Goal: Entertainment & Leisure: Browse casually

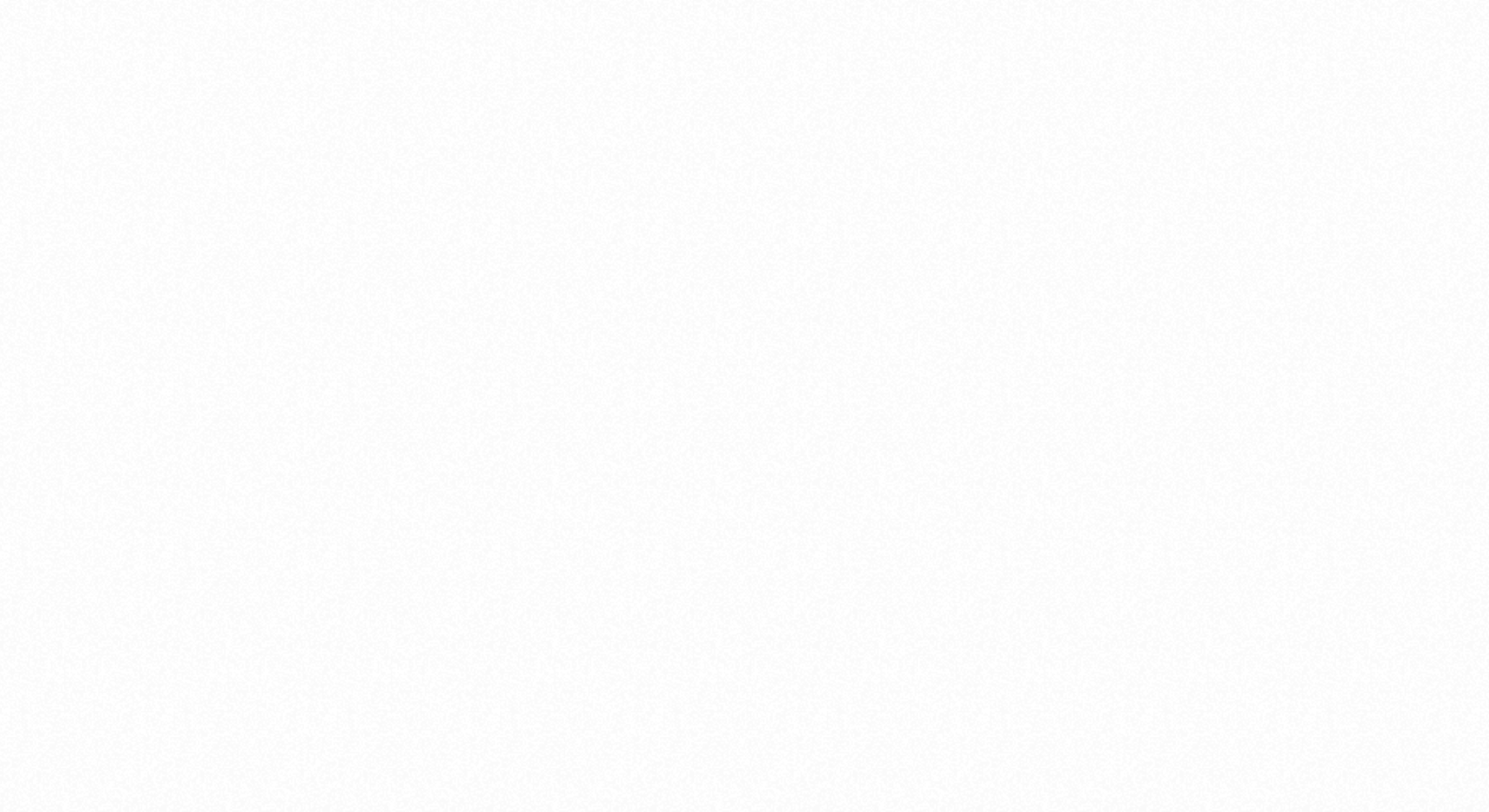
scroll to position [9726, 0]
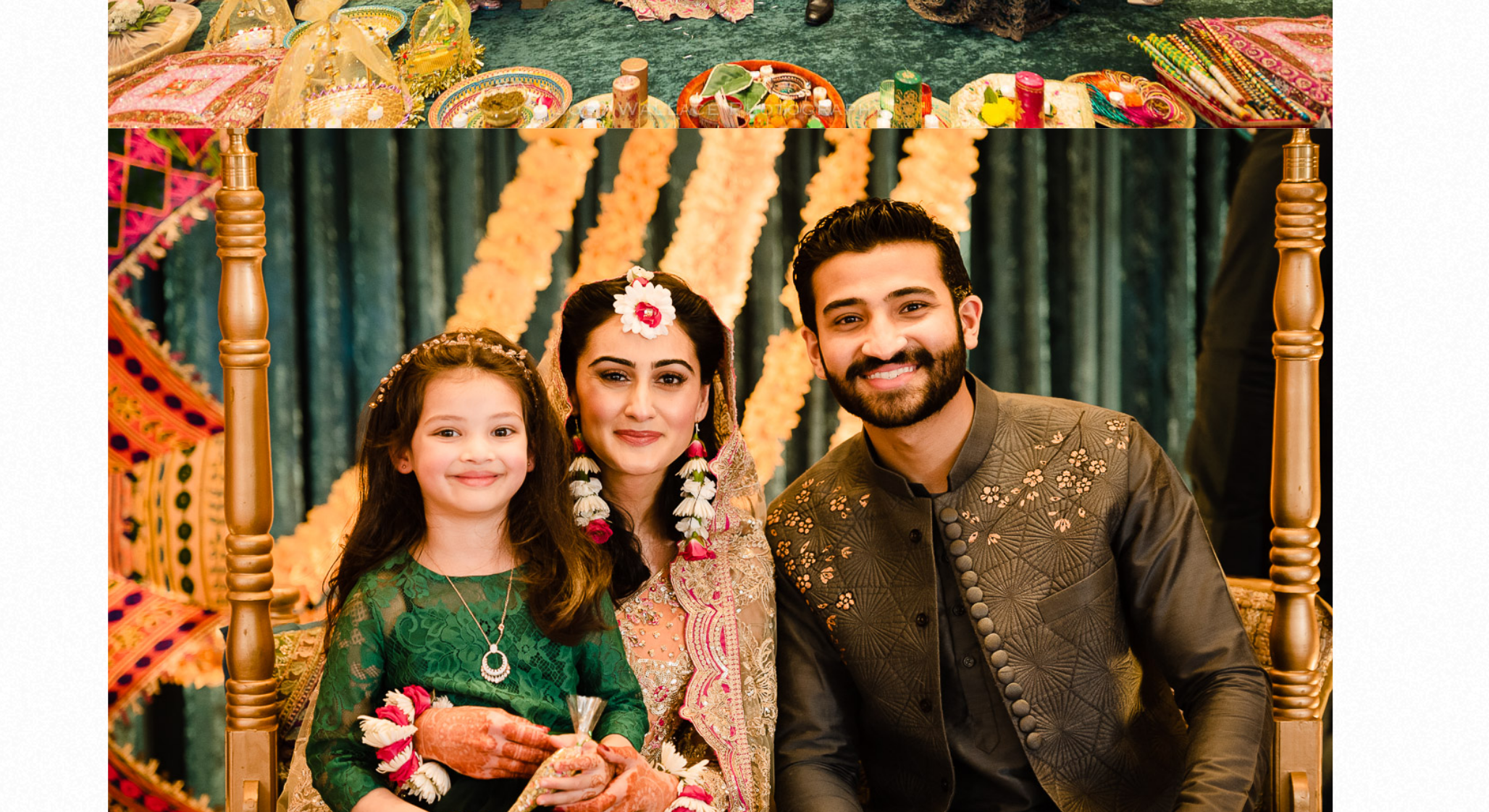
click at [768, 655] on img at bounding box center [744, 690] width 544 height 363
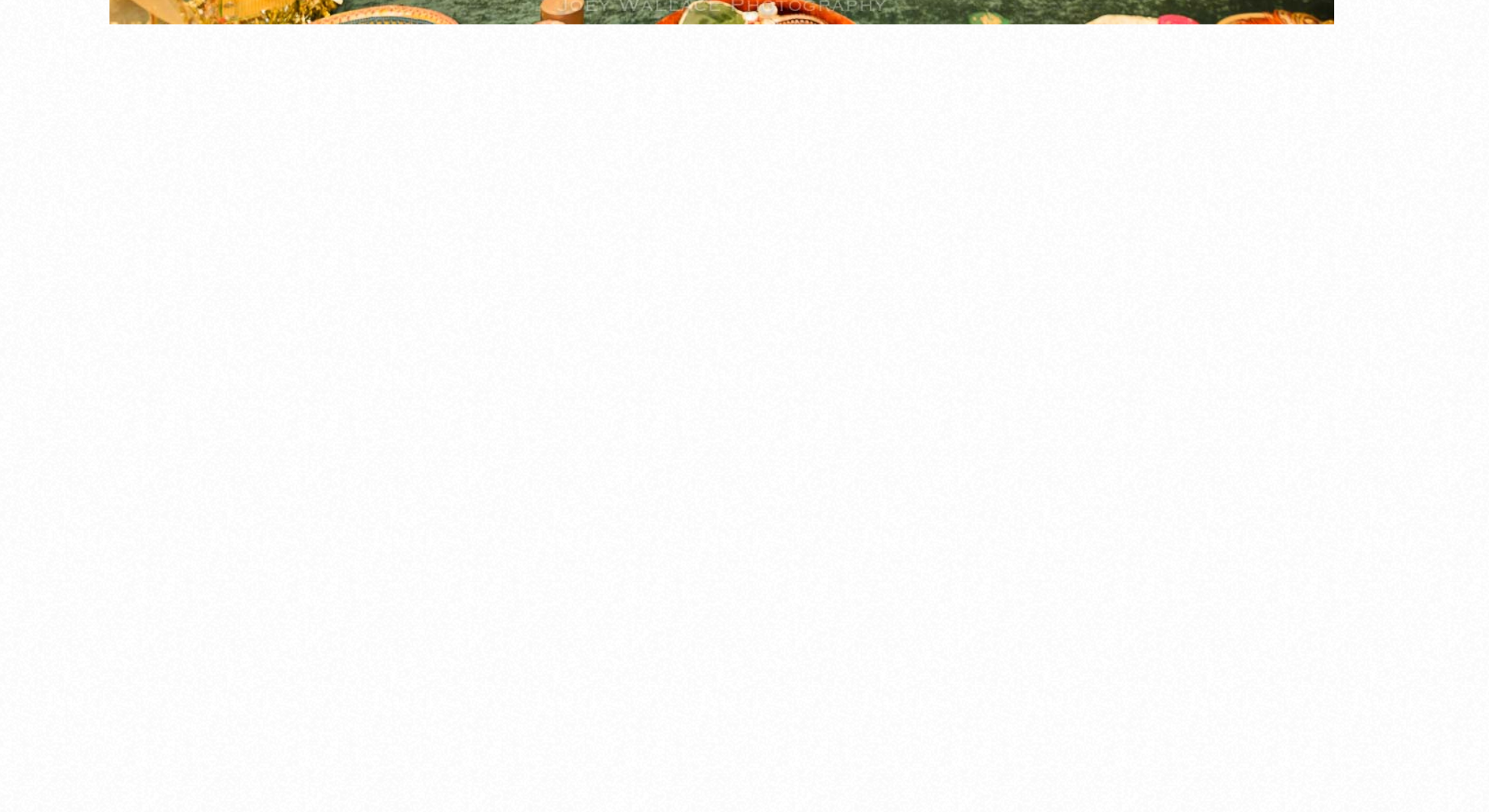
scroll to position [12277, 0]
